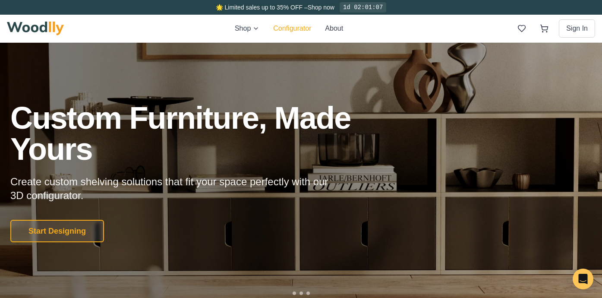
click at [300, 25] on button "Configurator" at bounding box center [292, 28] width 38 height 10
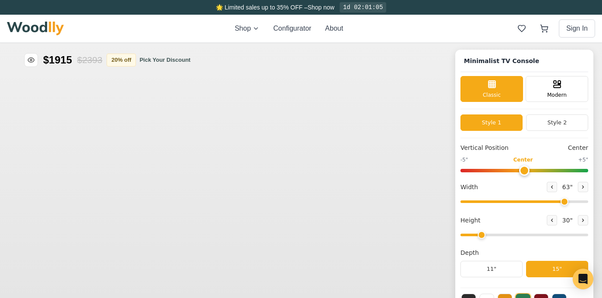
type input "63"
type input "2"
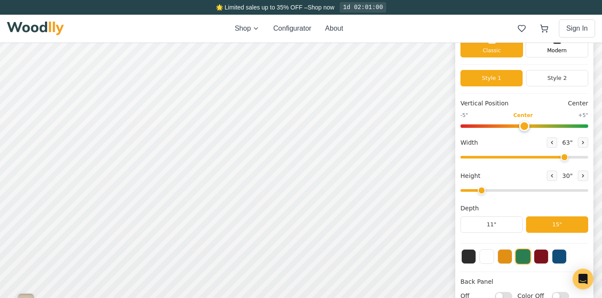
scroll to position [48, 0]
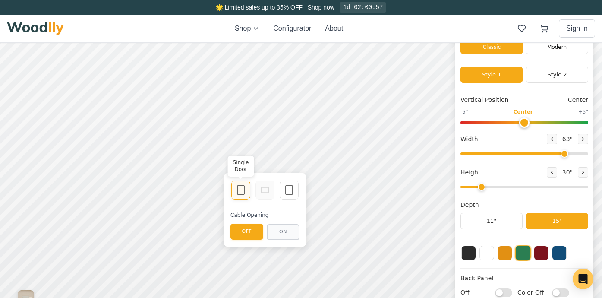
click at [244, 191] on icon at bounding box center [240, 190] width 10 height 10
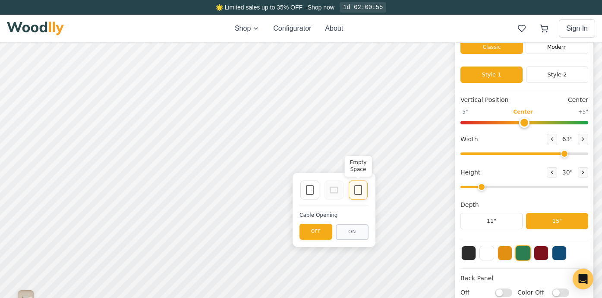
click at [360, 191] on icon at bounding box center [358, 190] width 10 height 10
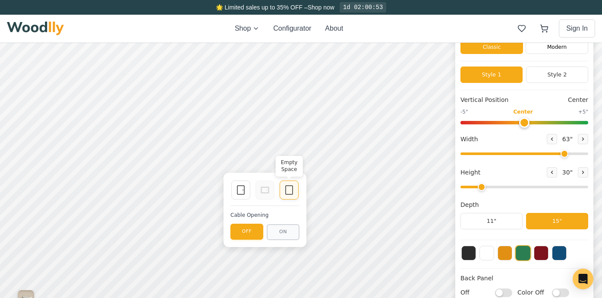
click at [294, 189] on div "Empty Space" at bounding box center [288, 189] width 19 height 19
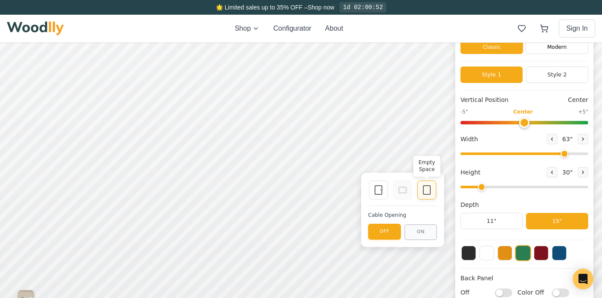
click at [424, 190] on icon at bounding box center [426, 190] width 10 height 10
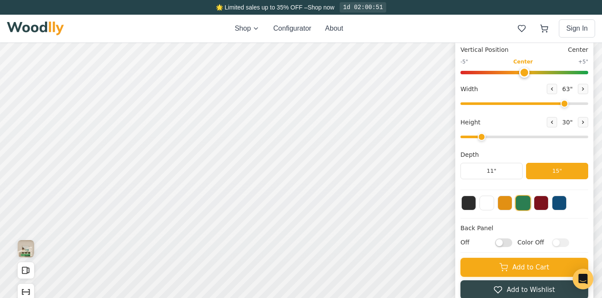
scroll to position [135, 0]
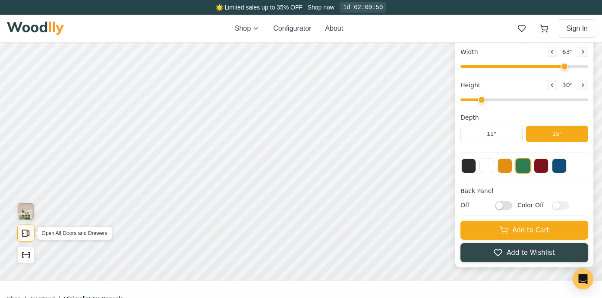
click at [25, 232] on icon "Open All Doors and Drawers" at bounding box center [25, 232] width 9 height 9
click at [25, 257] on icon "Show Dimensions" at bounding box center [25, 254] width 9 height 9
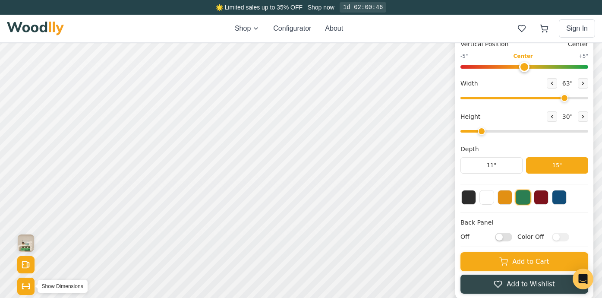
scroll to position [97, 0]
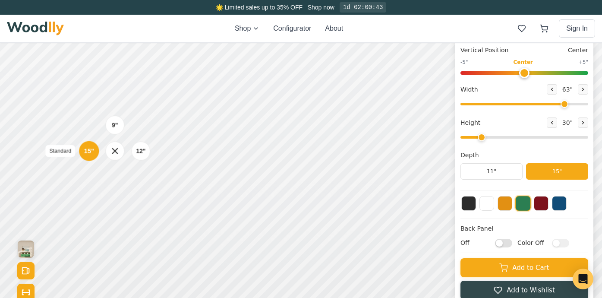
click at [90, 153] on div "15"" at bounding box center [89, 150] width 10 height 9
click at [84, 100] on div "15"" at bounding box center [88, 100] width 10 height 9
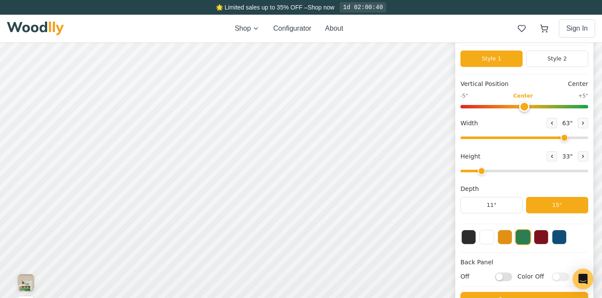
scroll to position [38, 0]
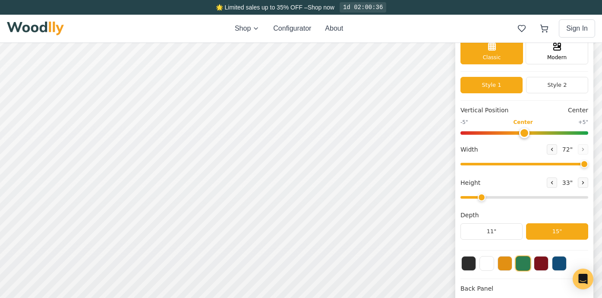
drag, startPoint x: 566, startPoint y: 160, endPoint x: 596, endPoint y: 162, distance: 29.8
click at [588, 163] on input "range" at bounding box center [524, 164] width 128 height 3
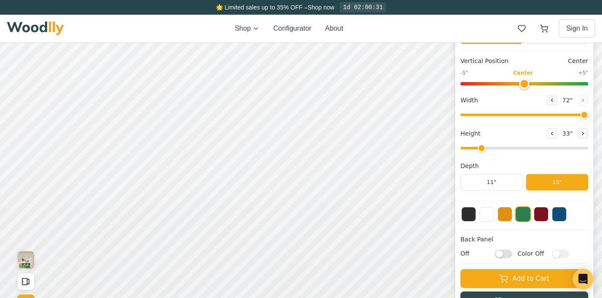
scroll to position [160, 0]
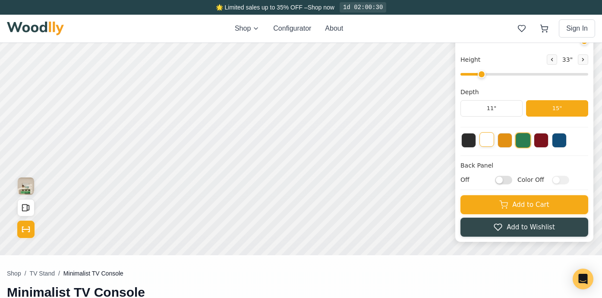
click at [489, 137] on button at bounding box center [486, 139] width 15 height 15
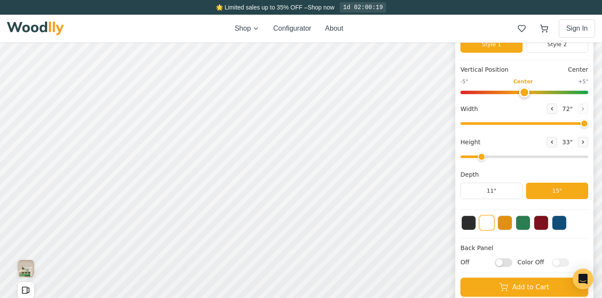
scroll to position [71, 0]
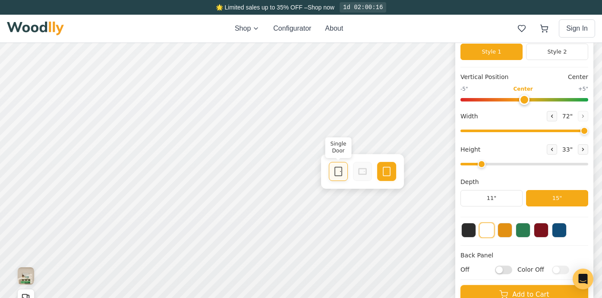
click at [340, 171] on icon at bounding box center [340, 171] width 0 height 0
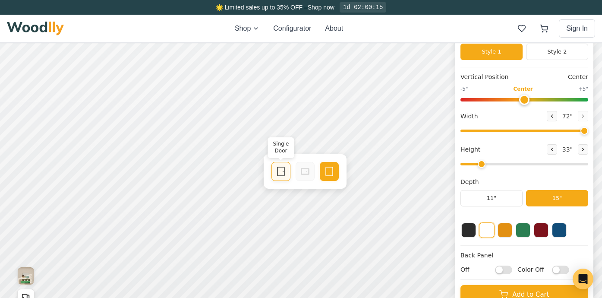
click at [280, 167] on rect at bounding box center [280, 171] width 7 height 9
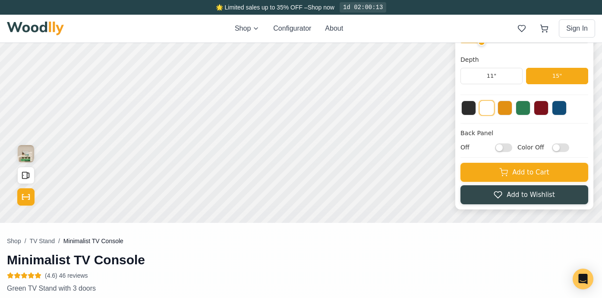
scroll to position [148, 0]
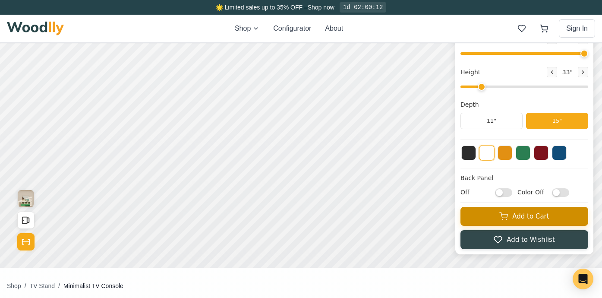
click at [509, 223] on button "Add to Cart" at bounding box center [524, 216] width 128 height 19
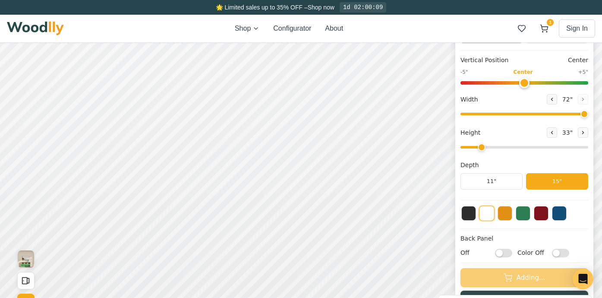
scroll to position [66, 0]
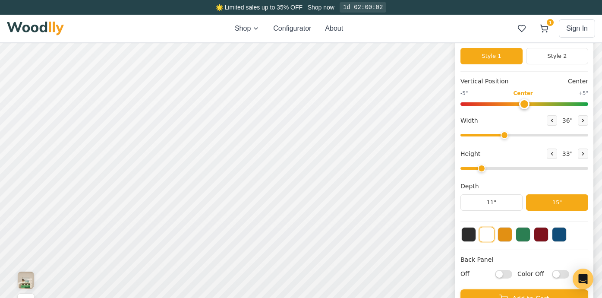
drag, startPoint x: 582, startPoint y: 137, endPoint x: 504, endPoint y: 138, distance: 77.6
type input "36"
click at [504, 136] on input "range" at bounding box center [524, 135] width 128 height 3
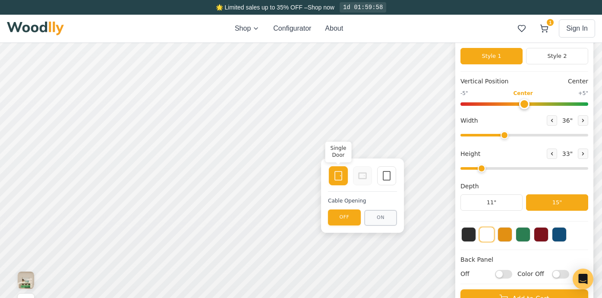
click at [343, 177] on icon at bounding box center [338, 175] width 10 height 10
click at [390, 175] on rect at bounding box center [386, 175] width 7 height 9
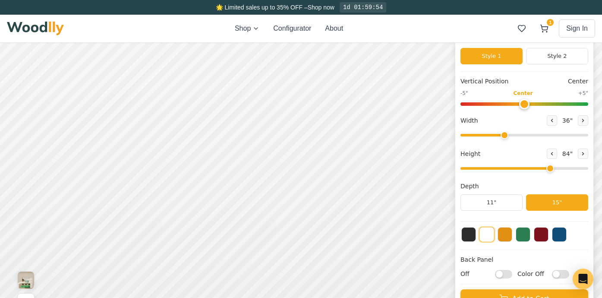
drag, startPoint x: 483, startPoint y: 169, endPoint x: 552, endPoint y: 168, distance: 69.9
click at [552, 168] on input "range" at bounding box center [524, 168] width 128 height 3
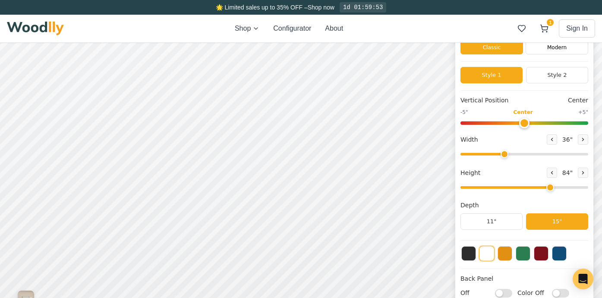
scroll to position [37, 0]
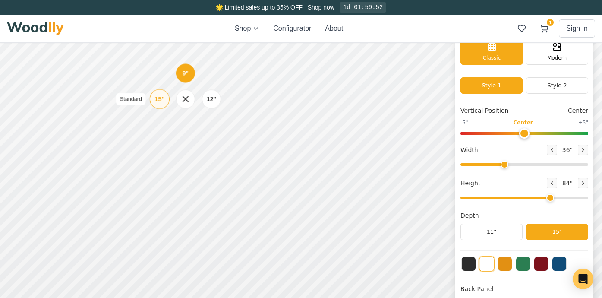
click at [159, 98] on div "15"" at bounding box center [159, 98] width 10 height 9
click at [163, 139] on div "15"" at bounding box center [162, 134] width 10 height 9
click at [160, 171] on div "15"" at bounding box center [162, 170] width 9 height 9
click at [163, 199] on div "15"" at bounding box center [163, 201] width 10 height 9
click at [165, 237] on div "15"" at bounding box center [164, 235] width 10 height 9
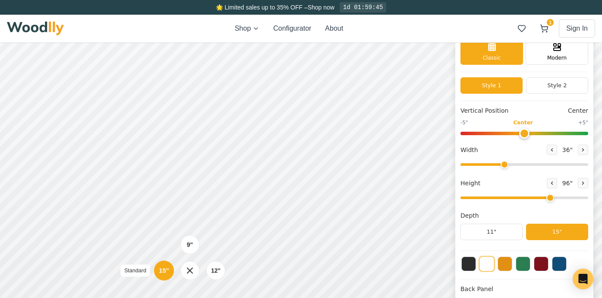
click at [163, 268] on div "15"" at bounding box center [164, 269] width 10 height 9
drag, startPoint x: 548, startPoint y: 198, endPoint x: 539, endPoint y: 198, distance: 9.9
type input "5"
click at [539, 198] on input "range" at bounding box center [524, 197] width 128 height 3
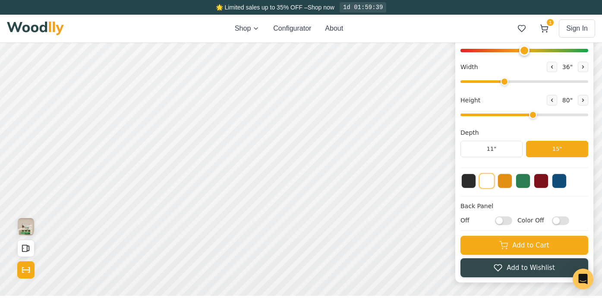
scroll to position [170, 0]
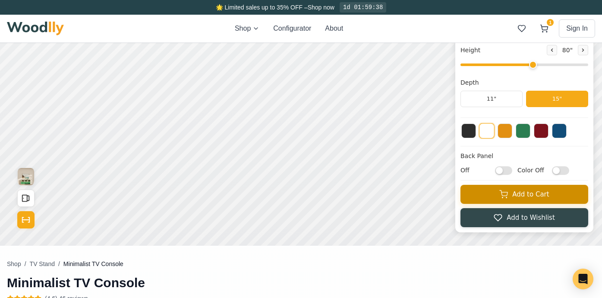
click at [543, 195] on button "Add to Cart" at bounding box center [524, 194] width 128 height 19
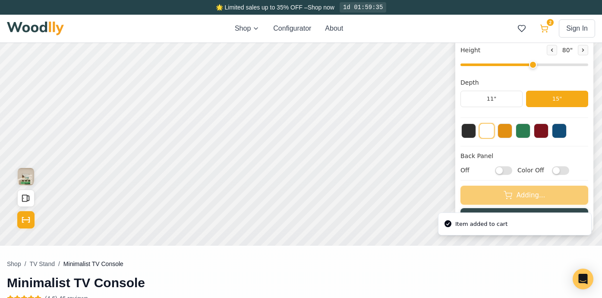
click at [542, 25] on icon at bounding box center [543, 28] width 9 height 9
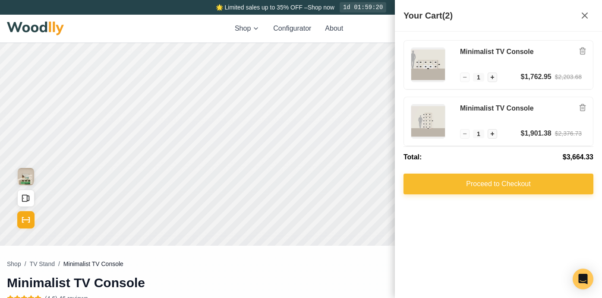
click at [473, 181] on button "Proceed to Checkout" at bounding box center [498, 183] width 190 height 21
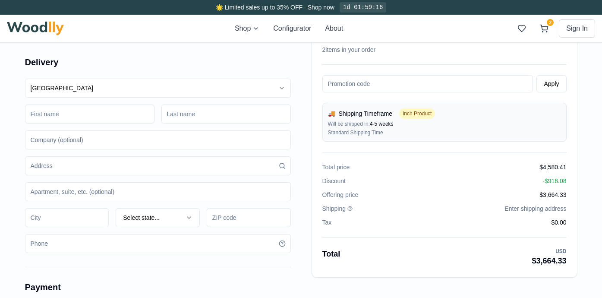
scroll to position [75, 0]
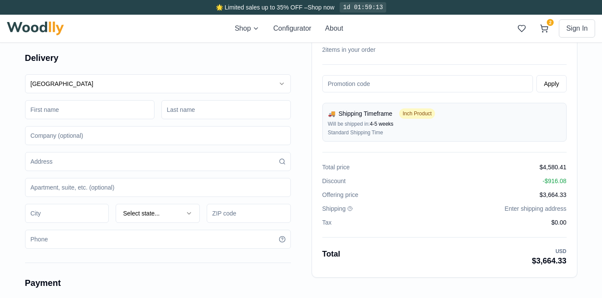
click at [257, 212] on input at bounding box center [249, 213] width 84 height 19
type input "11415"
click at [389, 211] on div "Shipping Enter shipping address" at bounding box center [444, 208] width 244 height 9
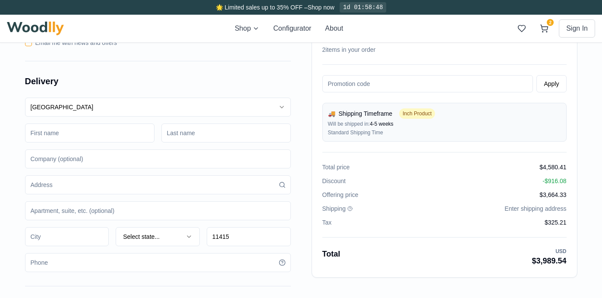
scroll to position [53, 0]
